Goal: Complete application form

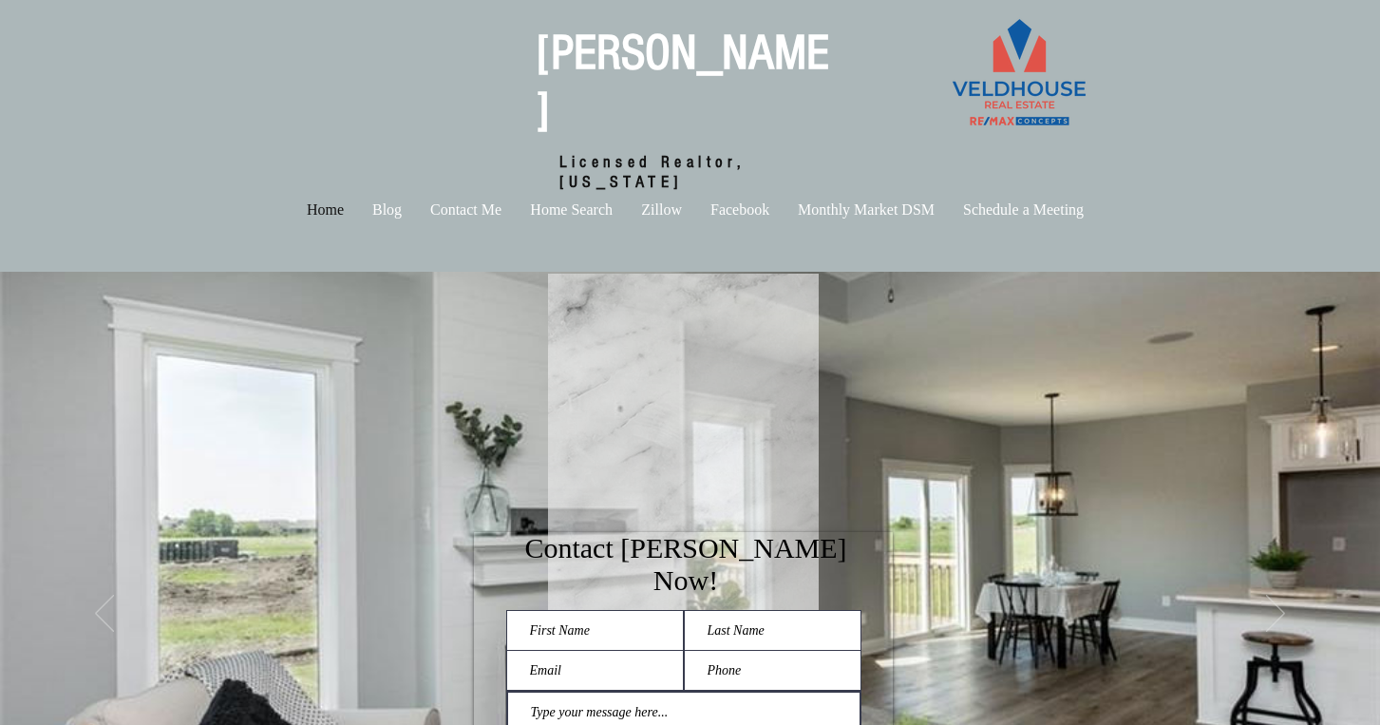
scroll to position [249, 0]
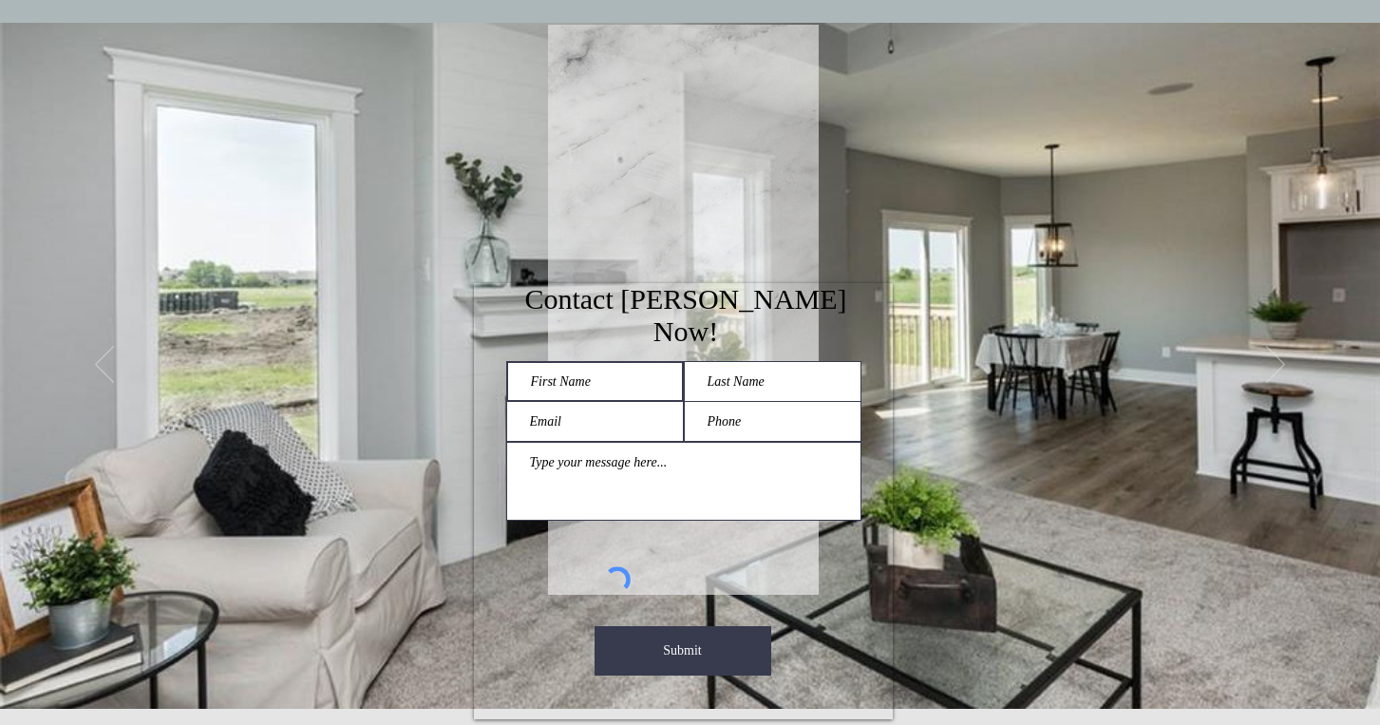
click at [603, 361] on input "main content" at bounding box center [595, 381] width 178 height 41
type input "[PERSON_NAME]"
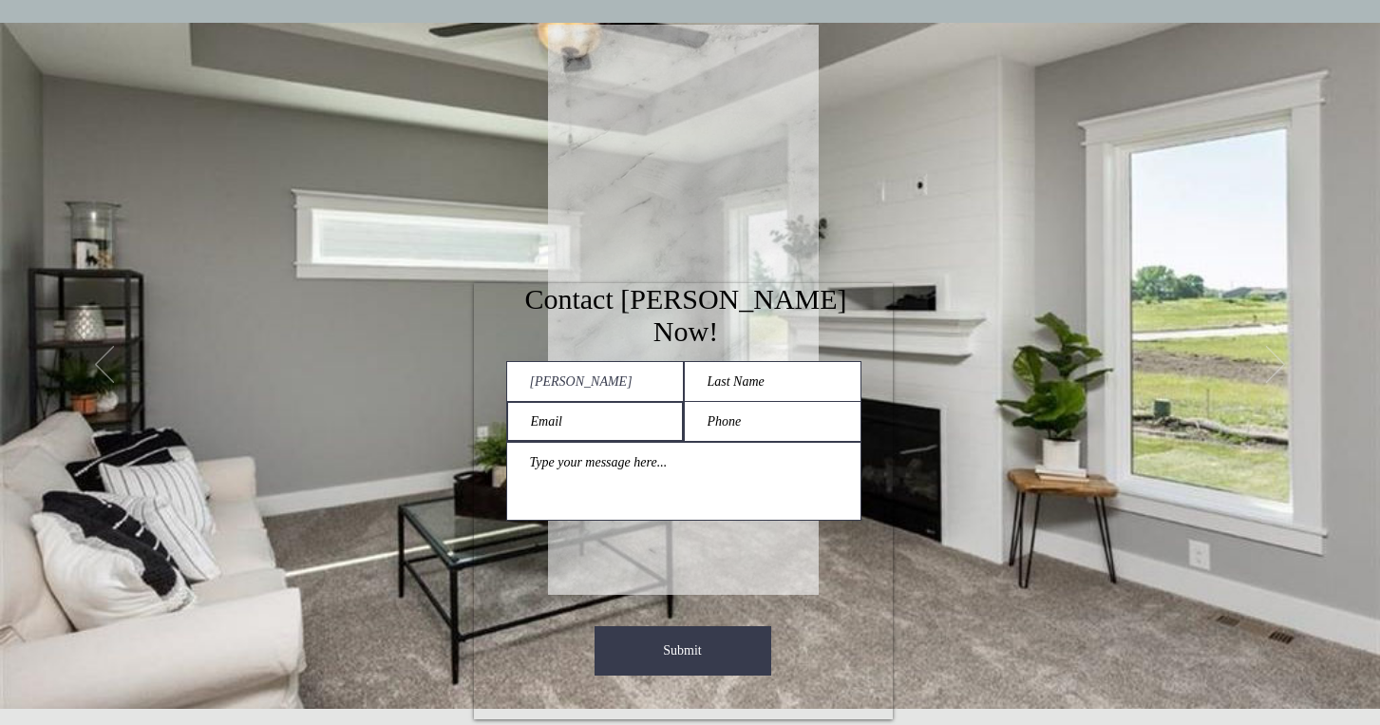
click at [579, 401] on input "main content" at bounding box center [595, 421] width 178 height 41
type input "[EMAIL_ADDRESS][DOMAIN_NAME]"
click at [577, 442] on textarea "main content" at bounding box center [683, 481] width 355 height 79
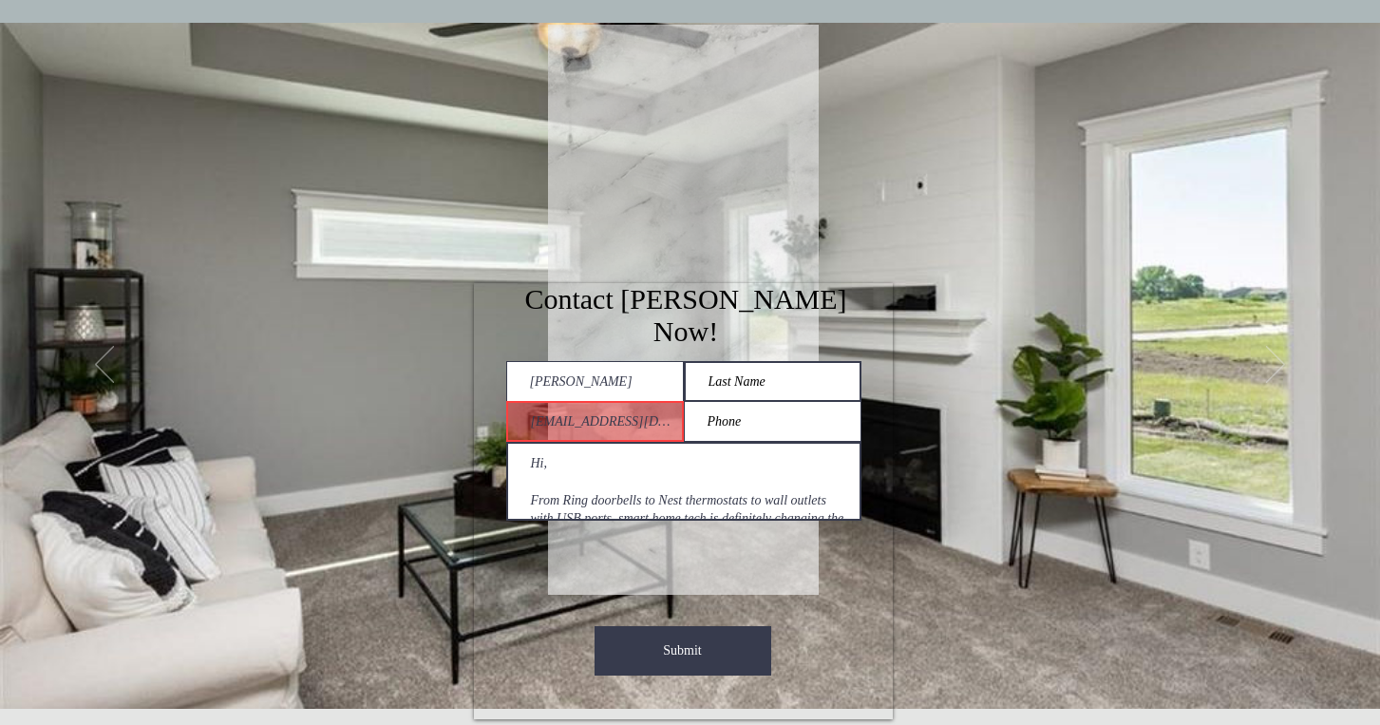
type textarea "Hi, From Ring doorbells to Nest thermostats to wall outlets with USB ports, sma…"
click at [765, 361] on input "main content" at bounding box center [773, 381] width 178 height 41
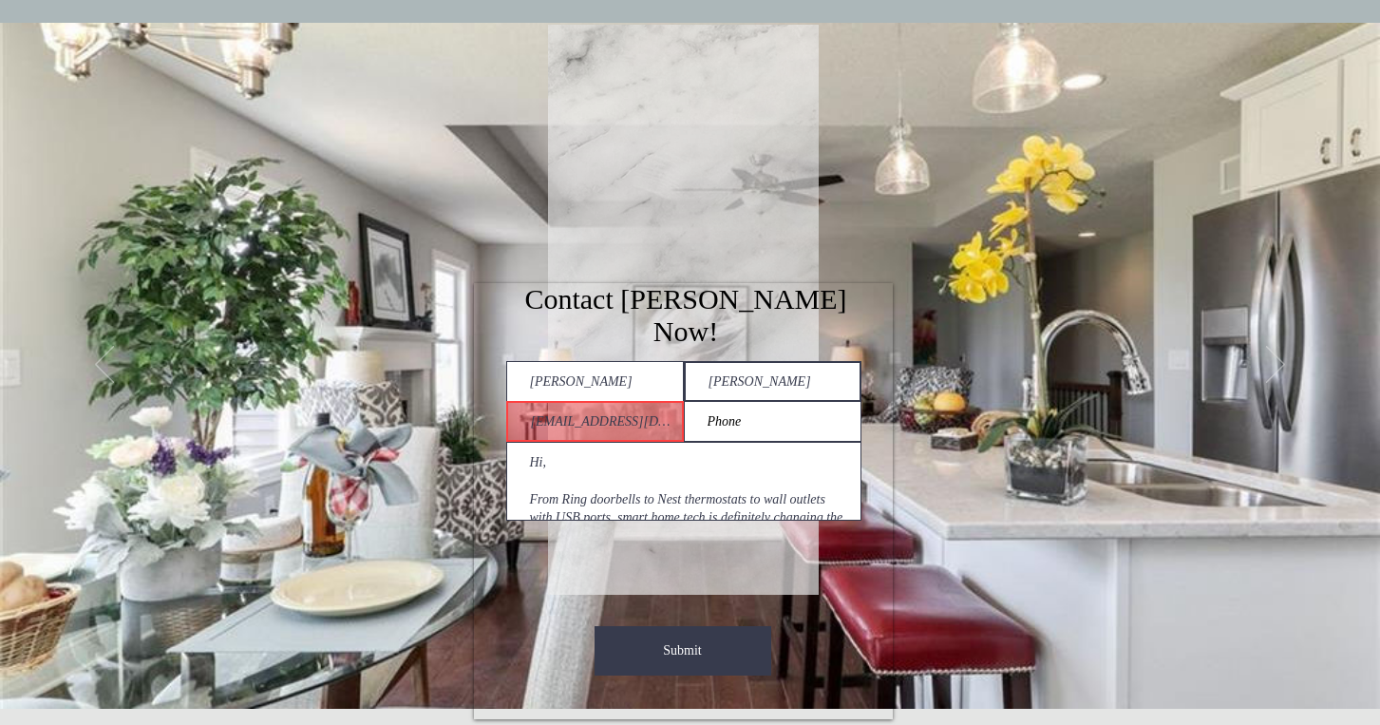
drag, startPoint x: 739, startPoint y: 329, endPoint x: 689, endPoint y: 329, distance: 49.4
click at [689, 361] on input "[PERSON_NAME]" at bounding box center [773, 381] width 178 height 41
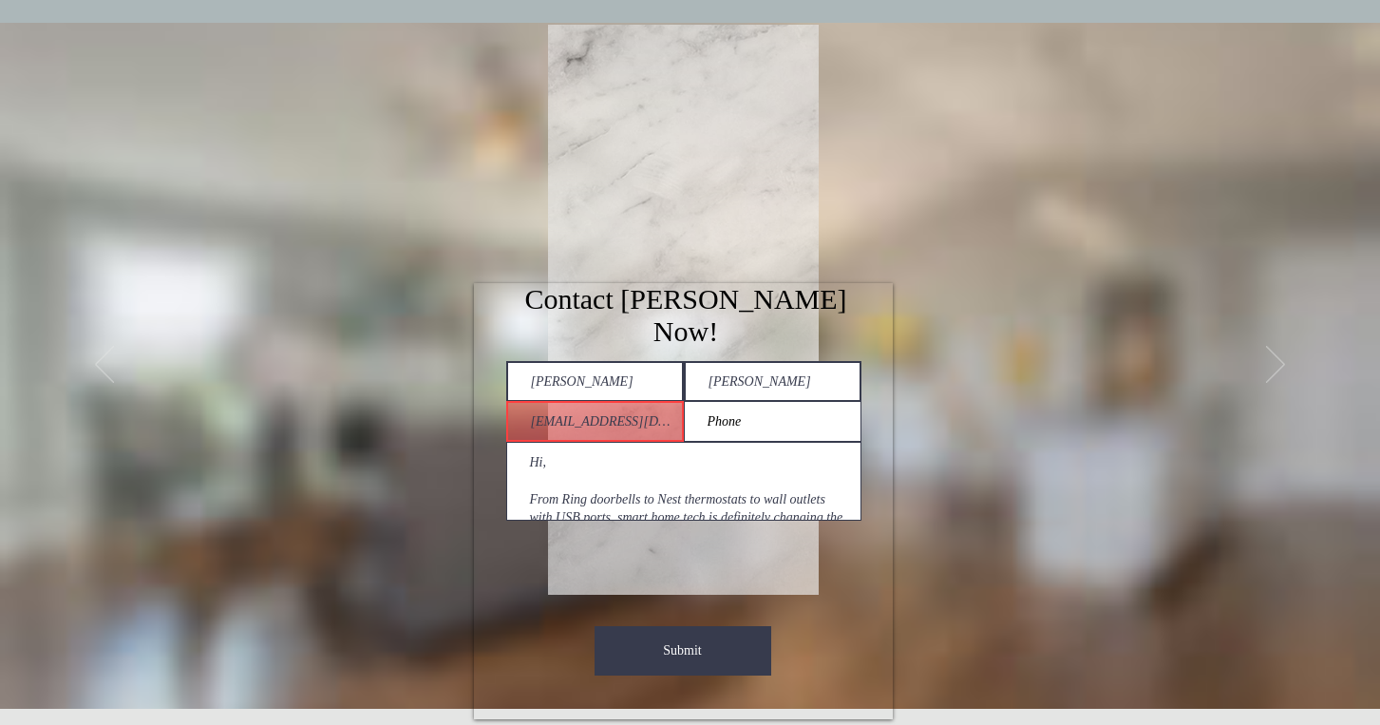
type input "[PERSON_NAME]"
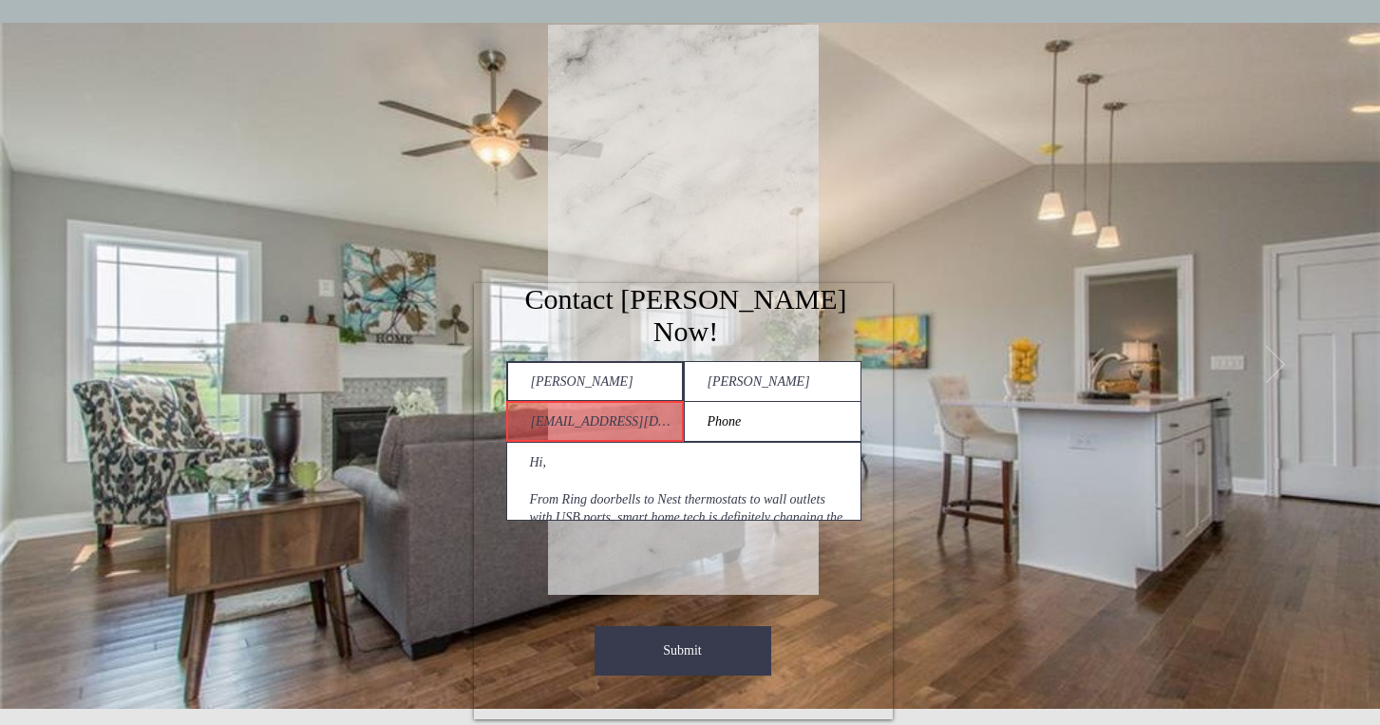
click at [609, 361] on input "[PERSON_NAME]" at bounding box center [595, 381] width 178 height 41
type input "Suzie"
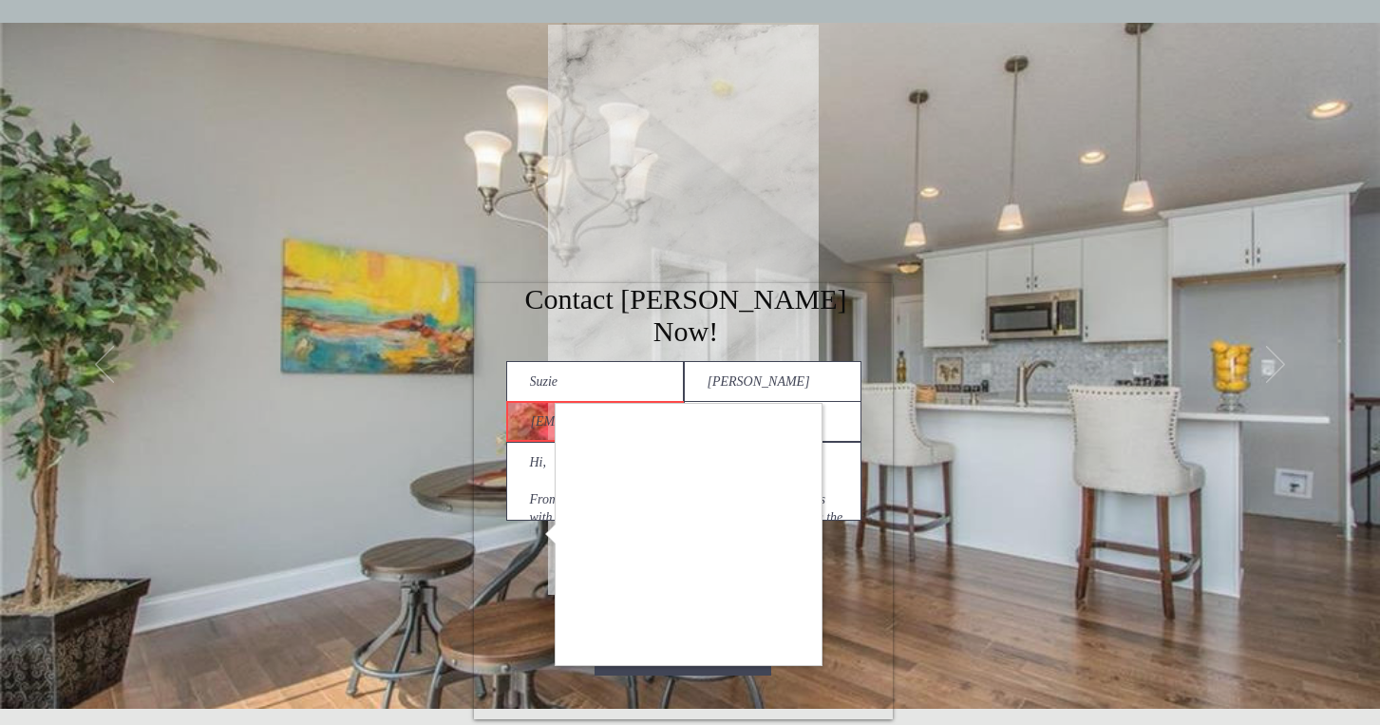
checkbox input "true"
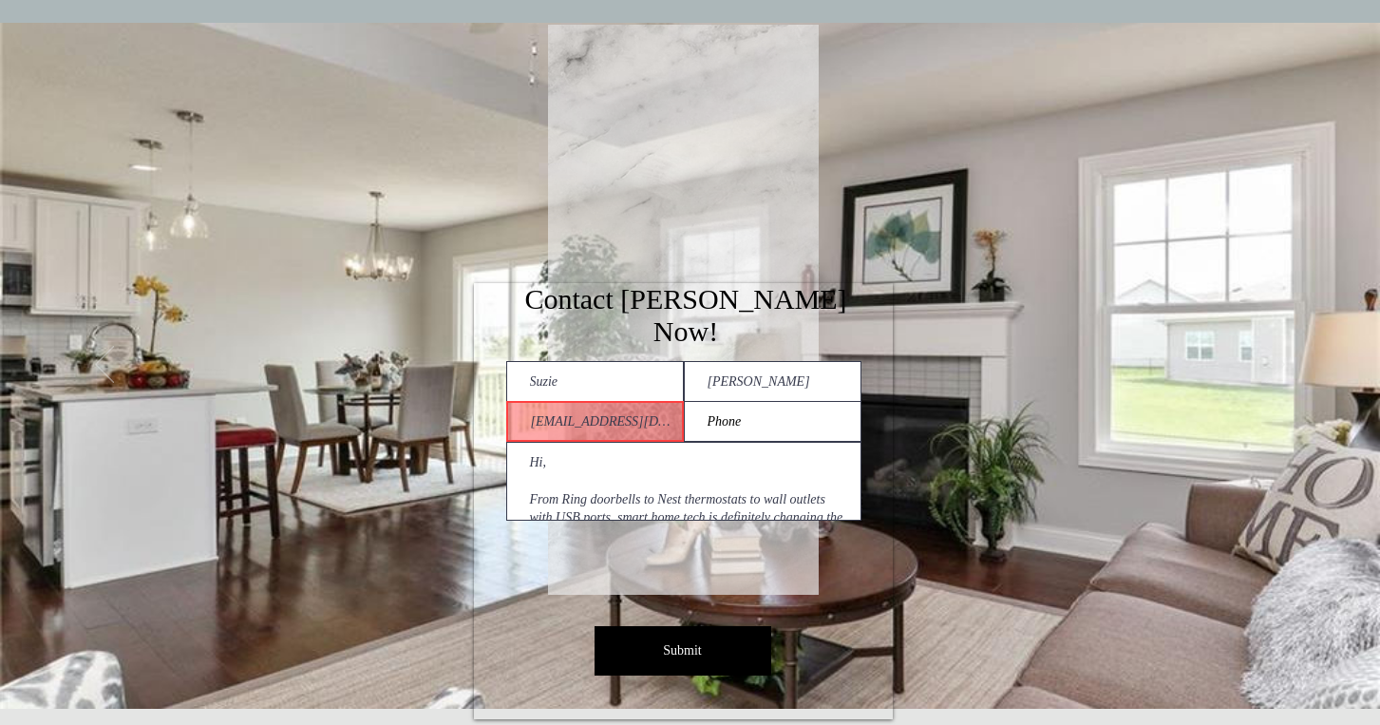
click at [663, 641] on span "Submit" at bounding box center [682, 650] width 38 height 19
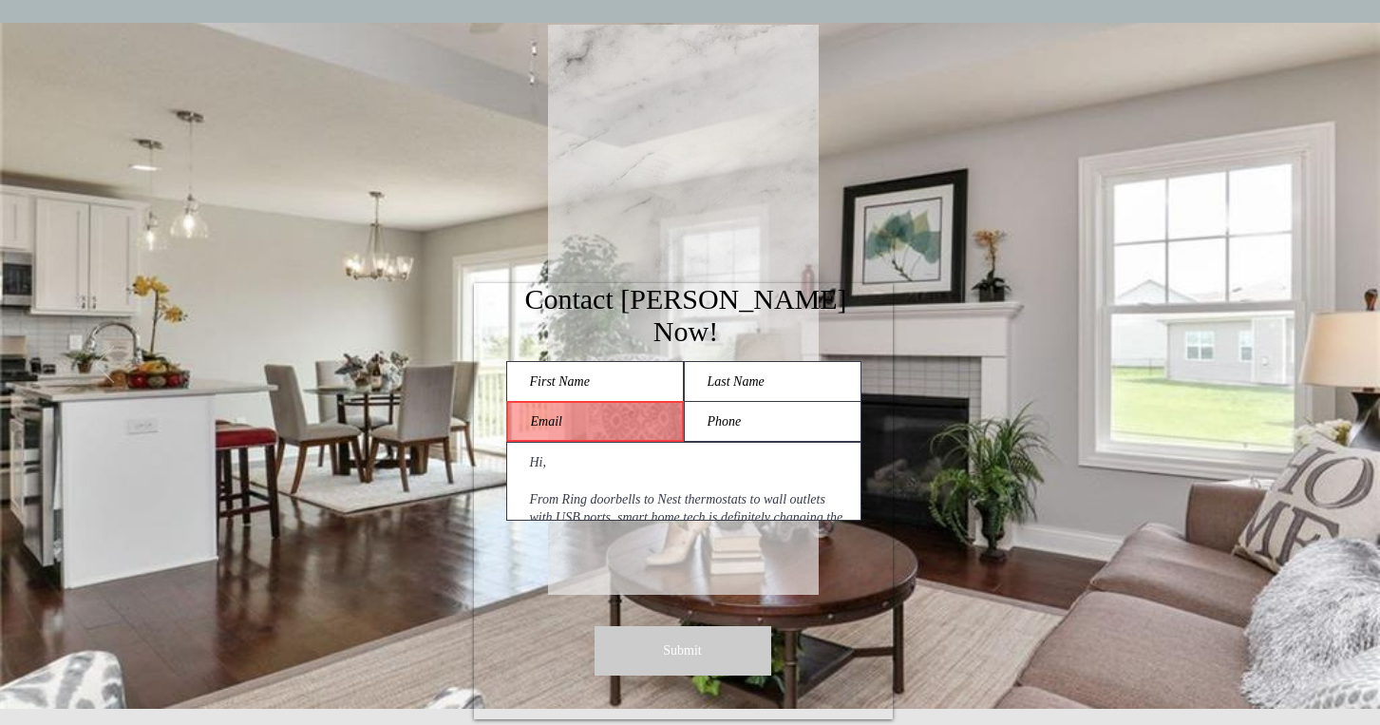
checkbox input "false"
